Goal: Task Accomplishment & Management: Manage account settings

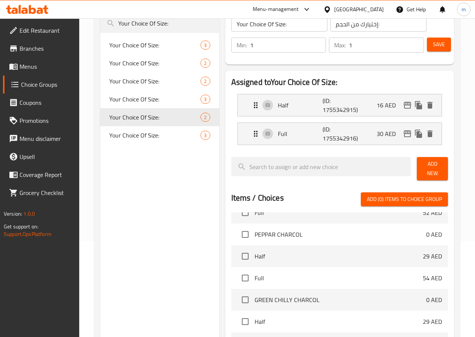
scroll to position [113, 0]
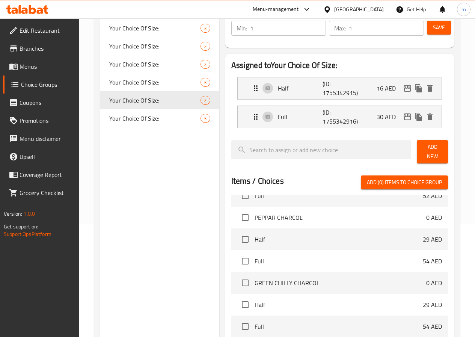
click at [153, 163] on div "Choice Groups Your Choice Of Size: Your Choice Of Size: 3 Your Choice Of Size: …" at bounding box center [159, 216] width 119 height 487
click at [222, 101] on div "Assigned to Your Choice Of Size: Half (ID: 1755342915) 16 AED Name (En) Half Na…" at bounding box center [339, 229] width 235 height 356
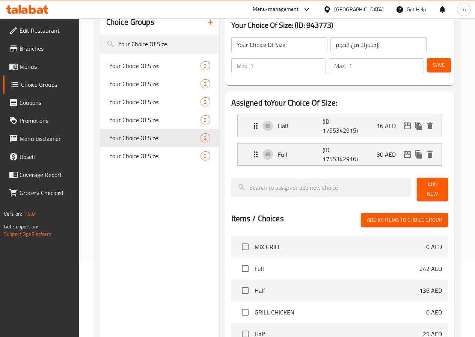
scroll to position [38, 0]
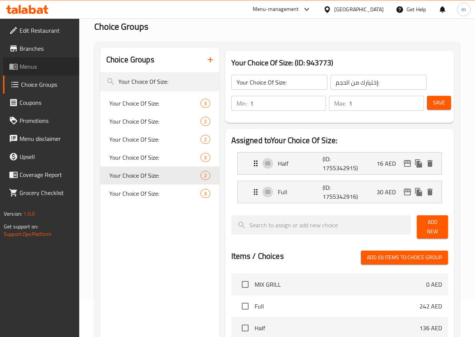
click at [55, 67] on span "Menus" at bounding box center [47, 66] width 54 height 9
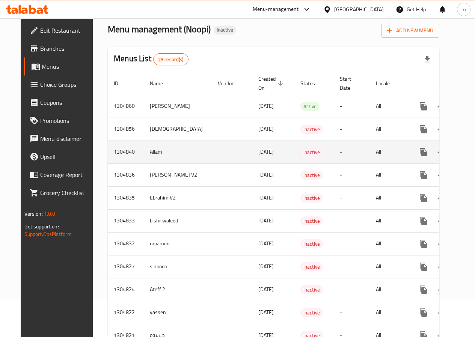
click at [473, 155] on icon "enhanced table" at bounding box center [477, 152] width 9 height 9
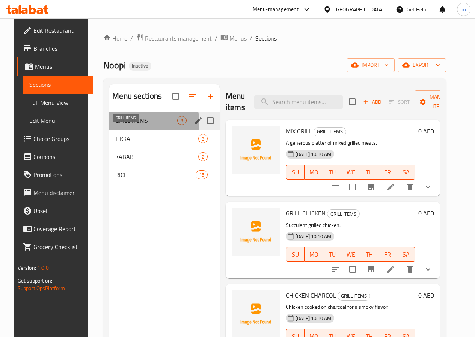
click at [133, 125] on span "GRILL ITEMS" at bounding box center [146, 120] width 62 height 9
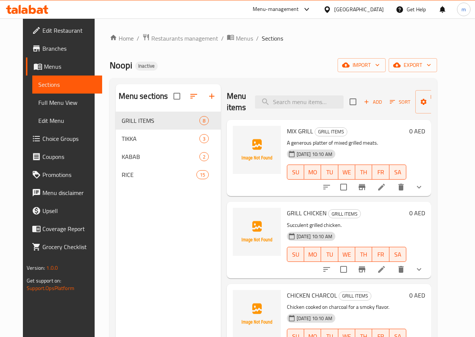
click at [386, 190] on icon at bounding box center [381, 187] width 9 height 9
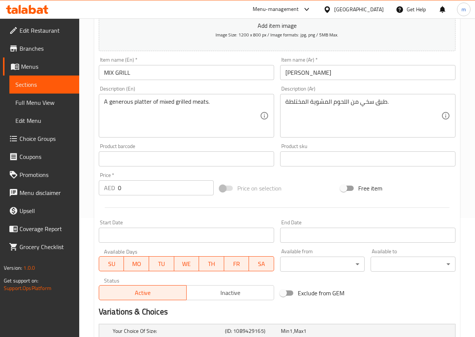
scroll to position [55, 0]
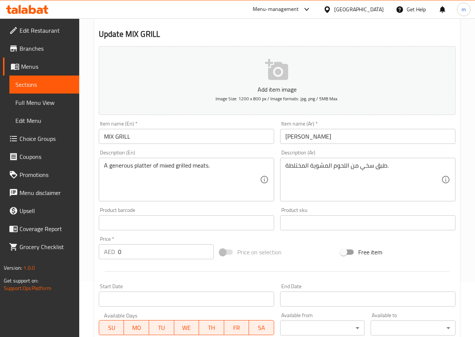
click at [40, 63] on span "Menus" at bounding box center [47, 66] width 52 height 9
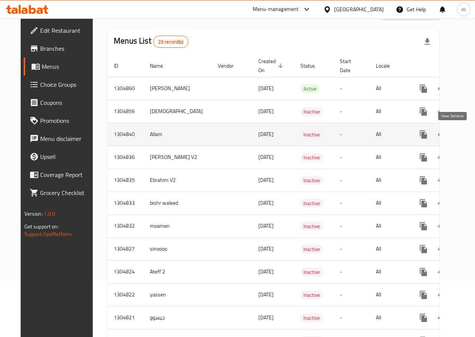
click at [473, 131] on icon "enhanced table" at bounding box center [477, 134] width 9 height 9
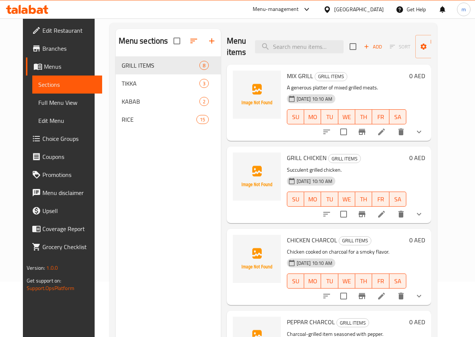
click at [392, 125] on li at bounding box center [381, 132] width 21 height 14
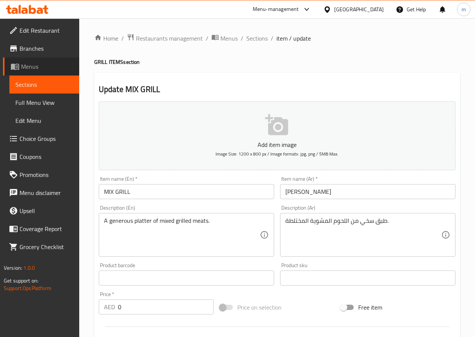
click at [41, 64] on span "Menus" at bounding box center [47, 66] width 52 height 9
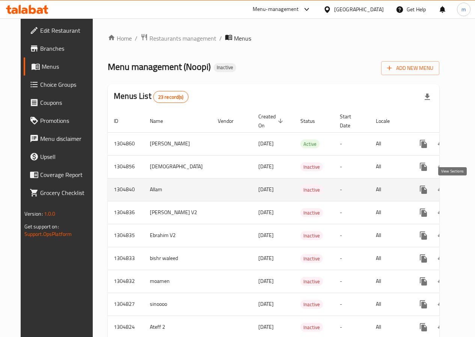
click at [473, 189] on icon "enhanced table" at bounding box center [477, 189] width 9 height 9
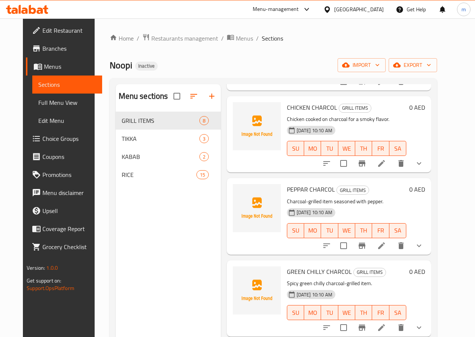
scroll to position [350, 0]
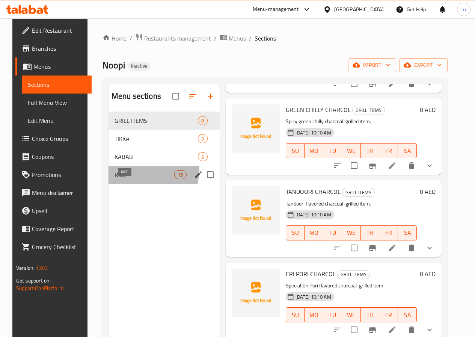
click at [141, 179] on span "RICE" at bounding box center [145, 174] width 60 height 9
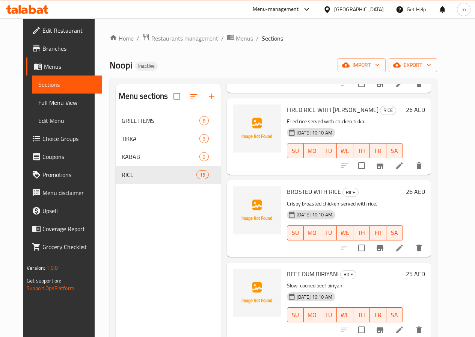
click at [410, 171] on li at bounding box center [399, 166] width 21 height 14
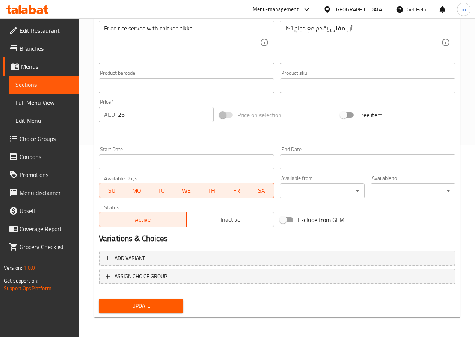
scroll to position [194, 0]
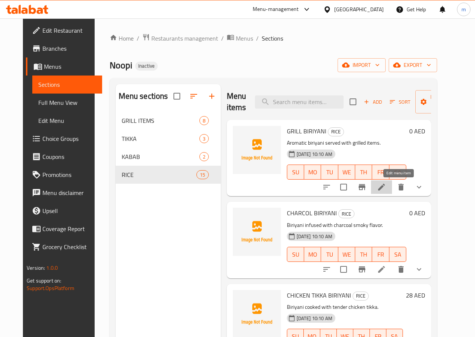
click at [386, 183] on icon at bounding box center [381, 187] width 9 height 9
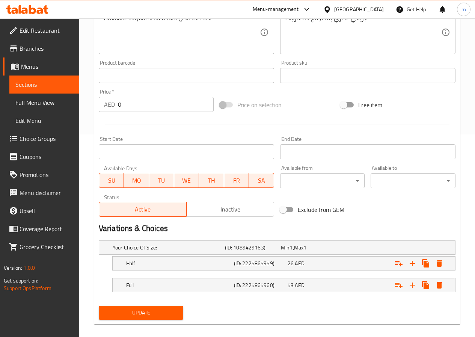
scroll to position [211, 0]
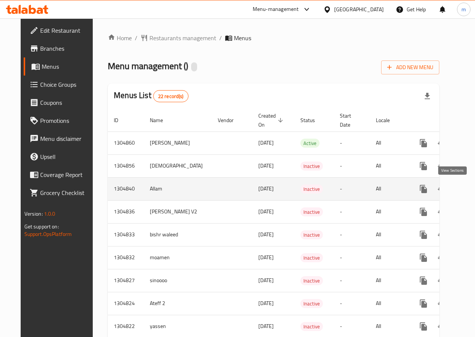
click at [473, 188] on icon "enhanced table" at bounding box center [477, 188] width 9 height 9
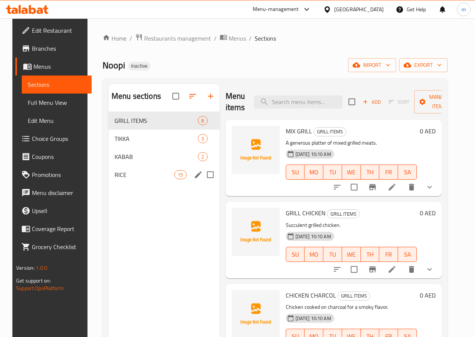
click at [129, 177] on div "RICE 15" at bounding box center [164, 175] width 111 height 18
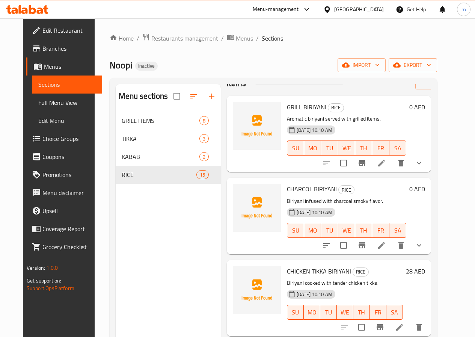
scroll to position [38, 0]
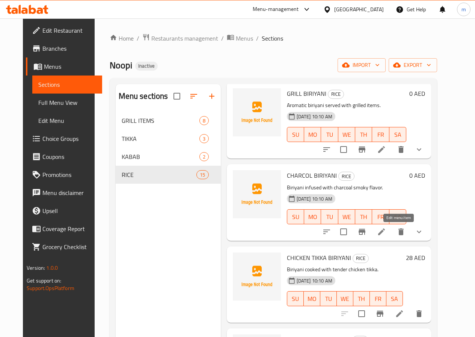
click at [386, 235] on icon at bounding box center [381, 231] width 9 height 9
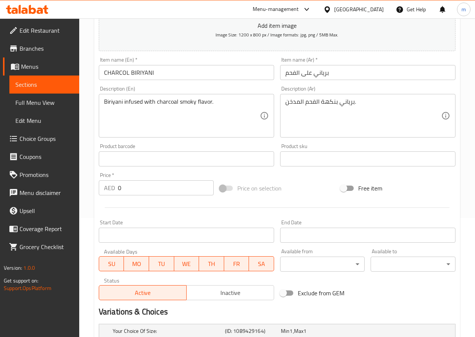
scroll to position [188, 0]
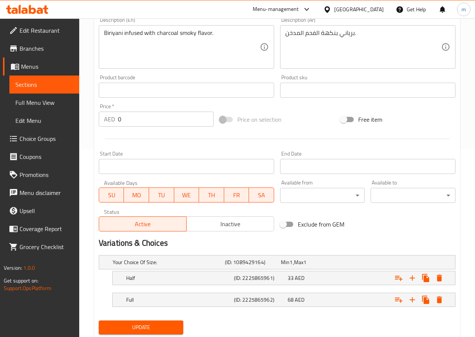
click at [49, 62] on span "Menus" at bounding box center [47, 66] width 52 height 9
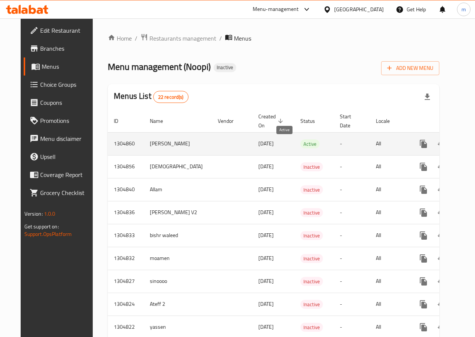
click at [301, 143] on span "Active" at bounding box center [310, 144] width 19 height 9
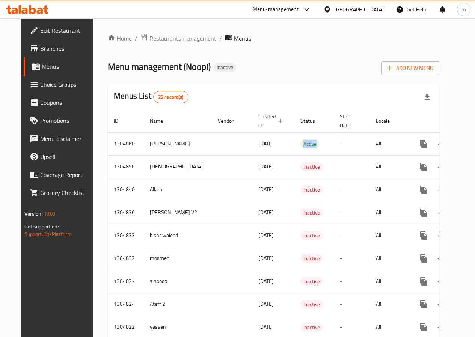
click at [248, 90] on div "Menus List 22 record(s)" at bounding box center [274, 97] width 332 height 26
